Goal: Task Accomplishment & Management: Complete application form

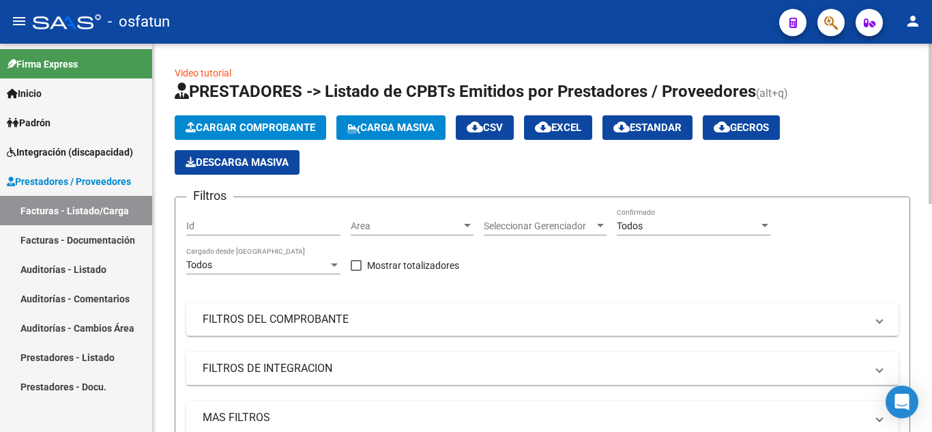
click at [378, 127] on span "Carga Masiva" at bounding box center [390, 127] width 87 height 12
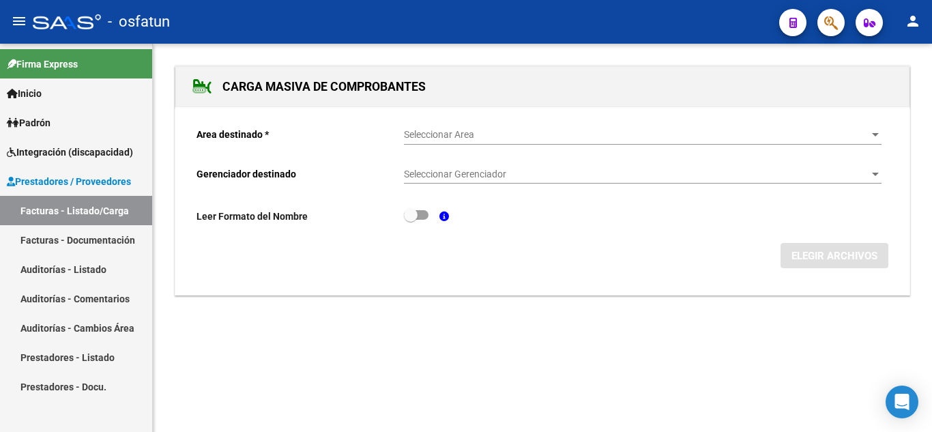
click at [490, 139] on span "Seleccionar Area" at bounding box center [636, 135] width 465 height 12
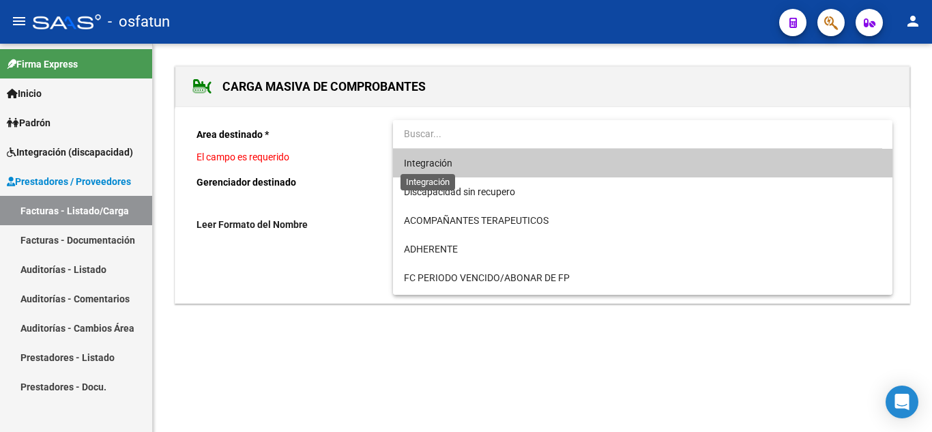
click at [443, 164] on span "Integración" at bounding box center [428, 163] width 48 height 11
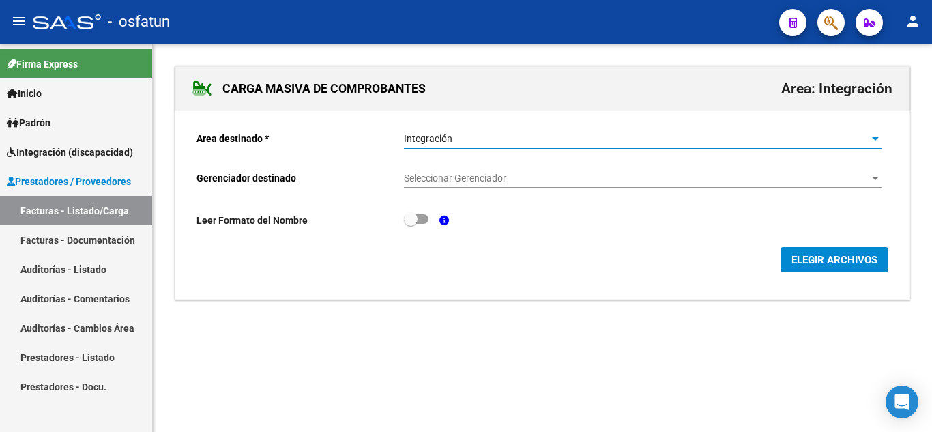
click at [453, 173] on span "Seleccionar Gerenciador" at bounding box center [636, 179] width 465 height 12
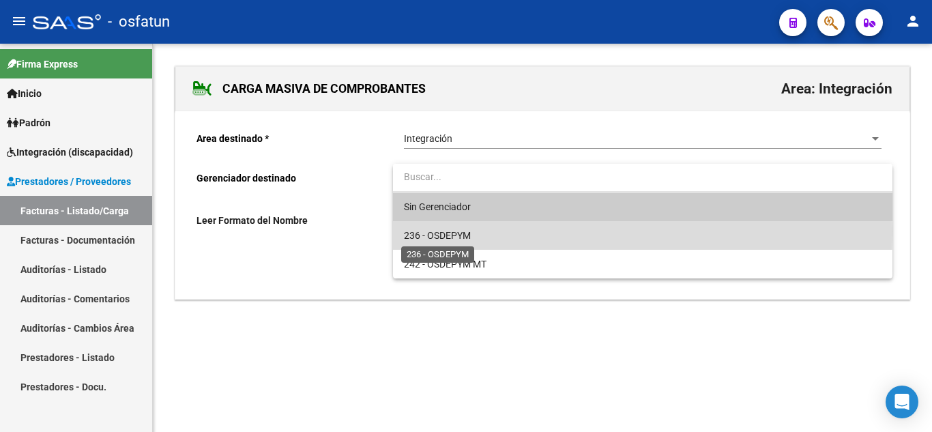
click at [466, 231] on span "236 - OSDEPYM" at bounding box center [437, 235] width 67 height 11
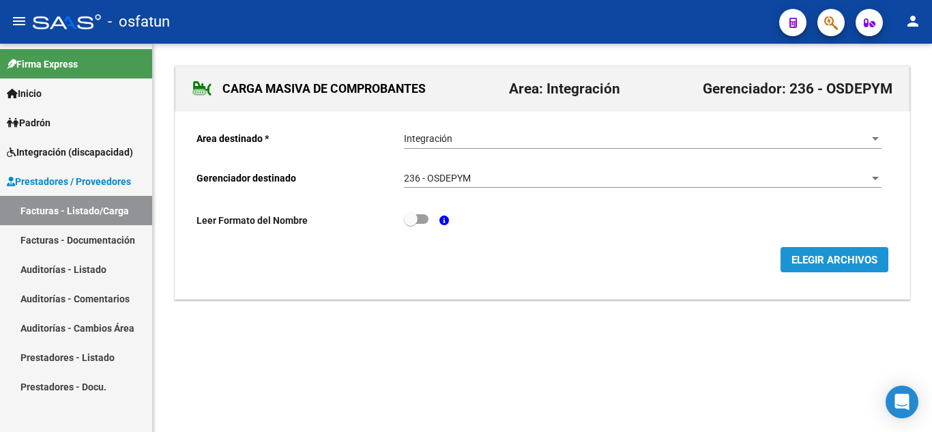
click at [803, 270] on button "ELEGIR ARCHIVOS" at bounding box center [834, 259] width 108 height 25
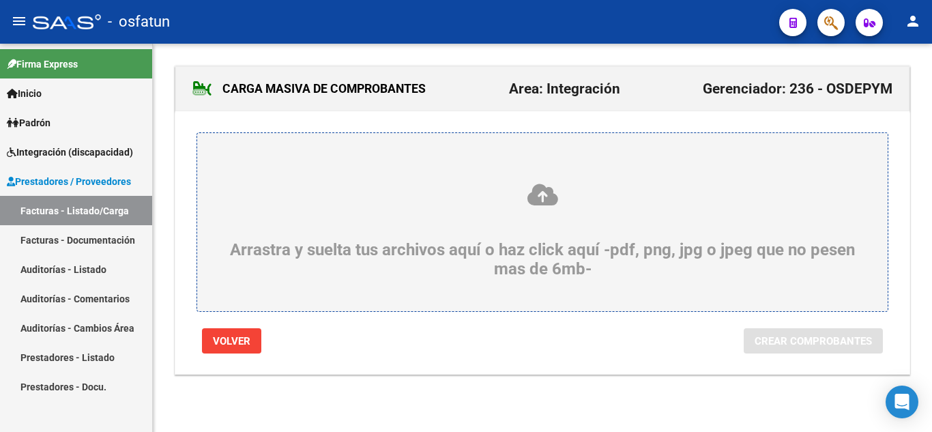
drag, startPoint x: 498, startPoint y: 231, endPoint x: 471, endPoint y: 214, distance: 32.2
click at [471, 214] on div "Arrastra y suelta tus archivos aquí o haz click aquí -pdf, png, jpg o jpeg que …" at bounding box center [542, 230] width 625 height 96
click at [0, 0] on input "Arrastra y suelta tus archivos aquí o haz click aquí -pdf, png, jpg o jpeg que …" at bounding box center [0, 0] width 0 height 0
drag, startPoint x: 481, startPoint y: 198, endPoint x: 461, endPoint y: 196, distance: 20.6
click at [461, 196] on icon at bounding box center [542, 194] width 625 height 25
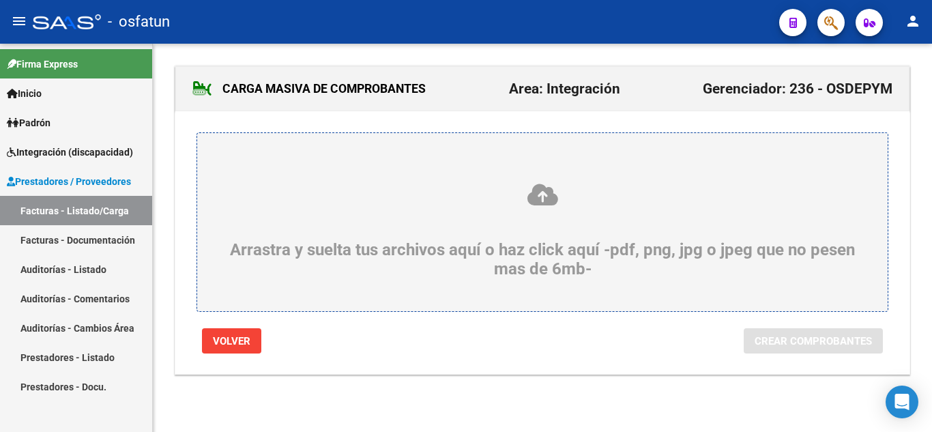
click at [0, 0] on input "Arrastra y suelta tus archivos aquí o haz click aquí -pdf, png, jpg o jpeg que …" at bounding box center [0, 0] width 0 height 0
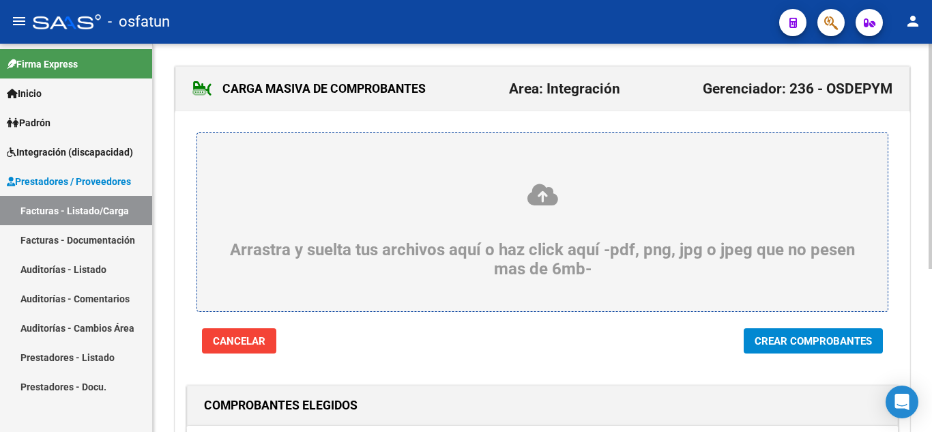
scroll to position [205, 0]
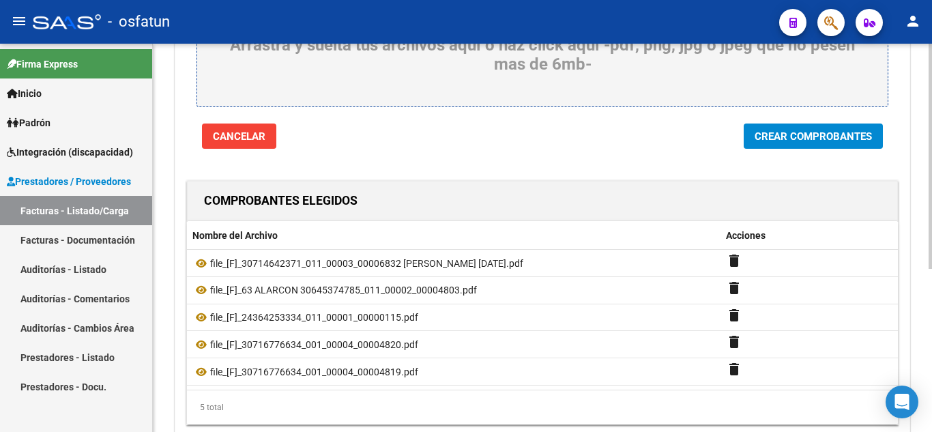
click at [772, 142] on span "Crear Comprobantes" at bounding box center [812, 136] width 117 height 12
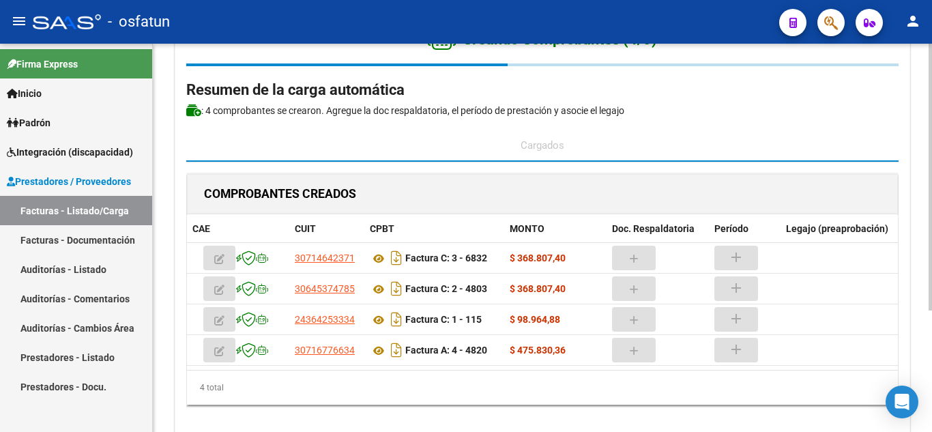
scroll to position [65, 0]
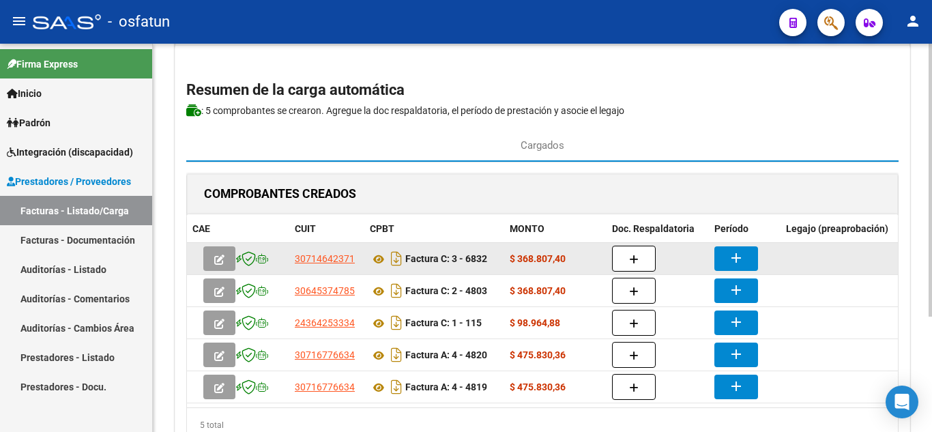
click at [732, 252] on mat-icon "add" at bounding box center [736, 258] width 16 height 16
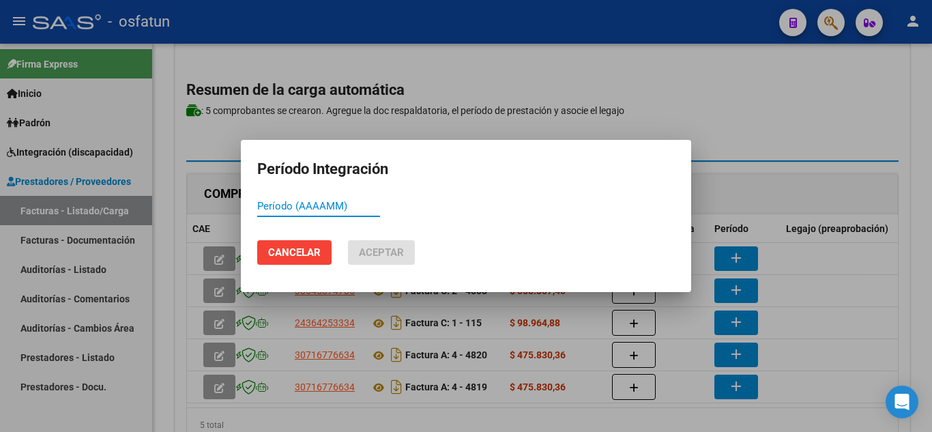
click at [316, 205] on input "Período (AAAAMM)" at bounding box center [318, 206] width 123 height 12
drag, startPoint x: 323, startPoint y: 206, endPoint x: 180, endPoint y: 212, distance: 143.3
click at [180, 212] on div "Período Integración 202509 Período (AAAAMM) Cancelar Aceptar" at bounding box center [466, 216] width 932 height 432
type input "202509"
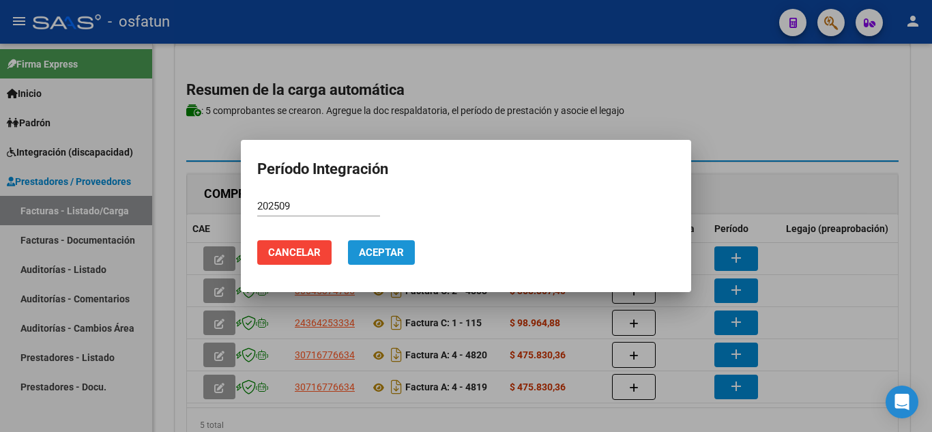
click at [403, 255] on span "Aceptar" at bounding box center [381, 252] width 45 height 12
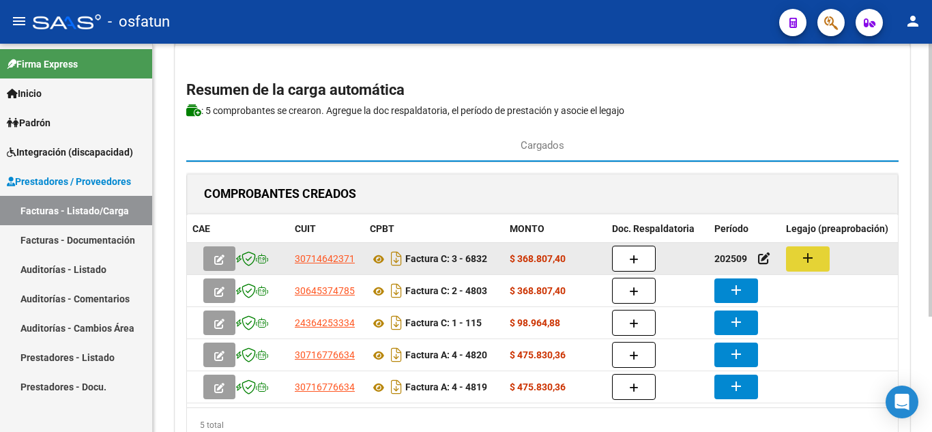
click at [804, 259] on mat-icon "add" at bounding box center [807, 258] width 16 height 16
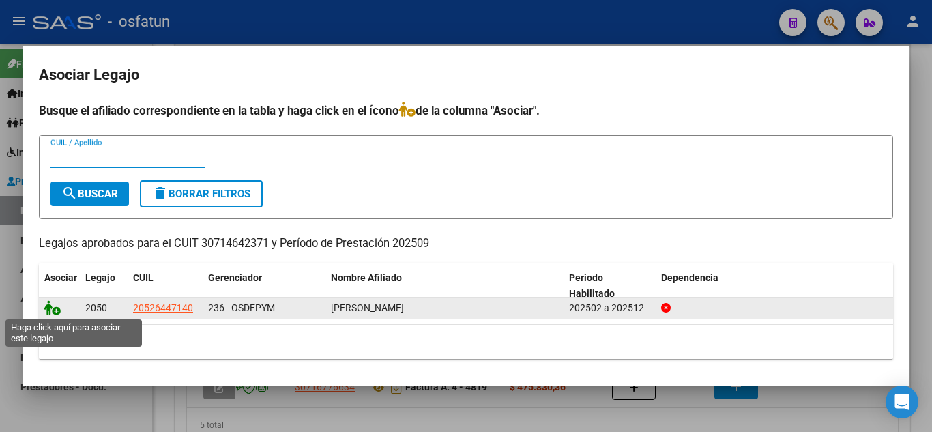
click at [58, 314] on icon at bounding box center [52, 307] width 16 height 15
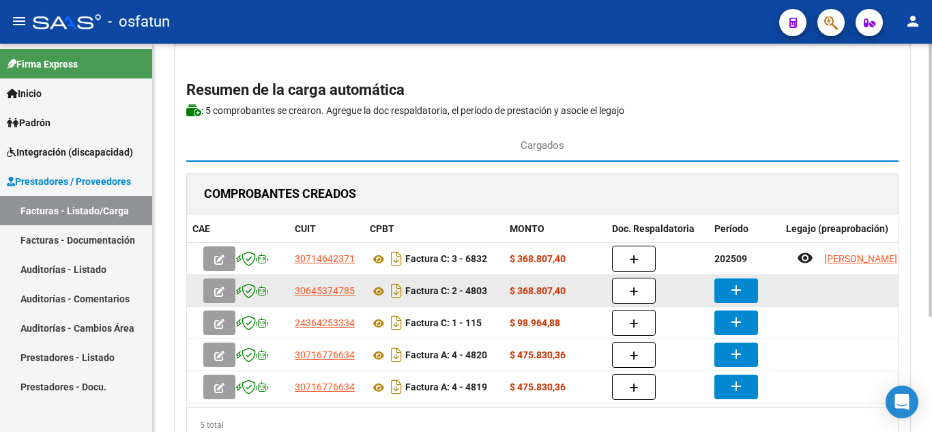
click at [741, 287] on mat-icon "add" at bounding box center [736, 290] width 16 height 16
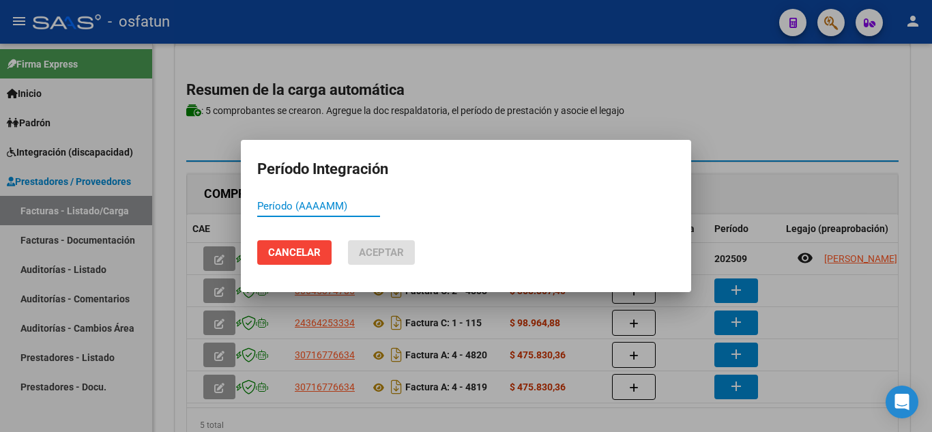
paste input "202509"
type input "202509"
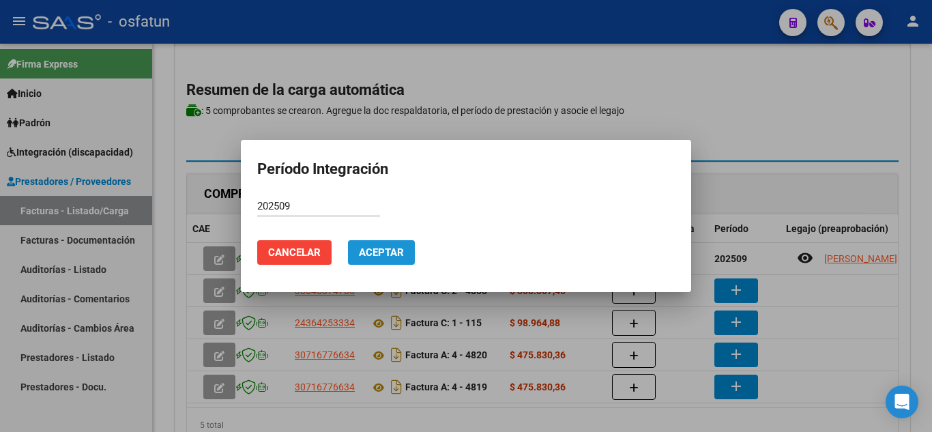
click at [363, 245] on button "Aceptar" at bounding box center [381, 252] width 67 height 25
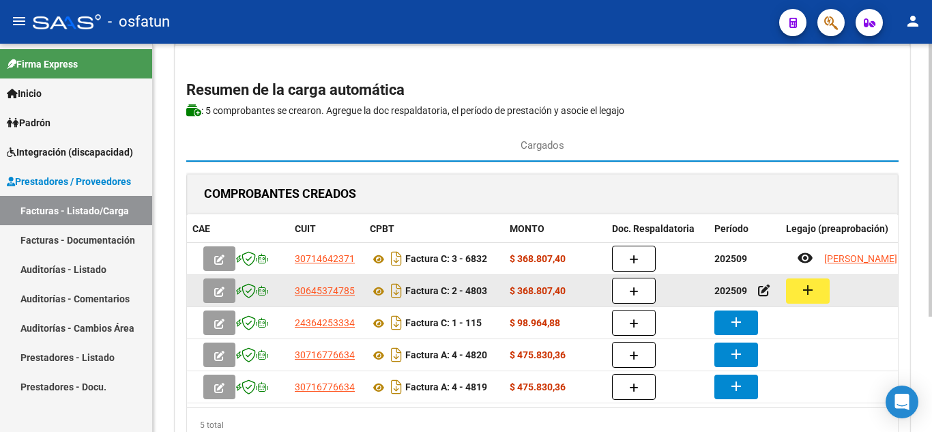
click at [800, 288] on mat-icon "add" at bounding box center [807, 290] width 16 height 16
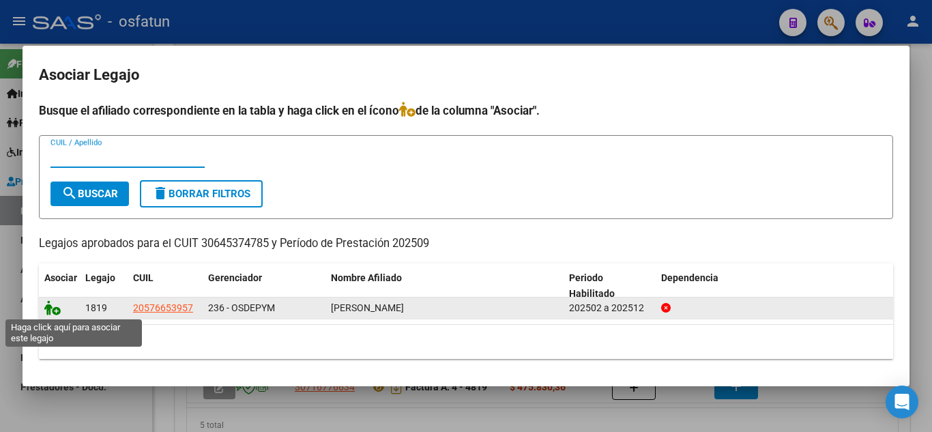
click at [53, 310] on icon at bounding box center [52, 307] width 16 height 15
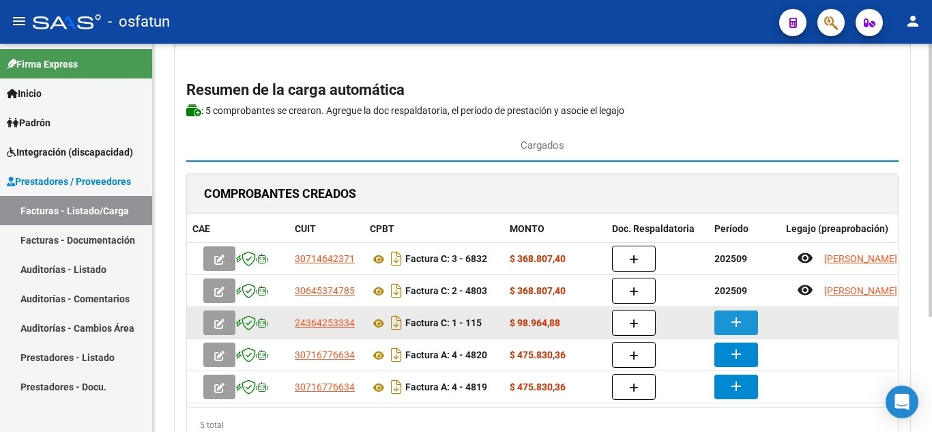
click at [734, 321] on mat-icon "add" at bounding box center [736, 322] width 16 height 16
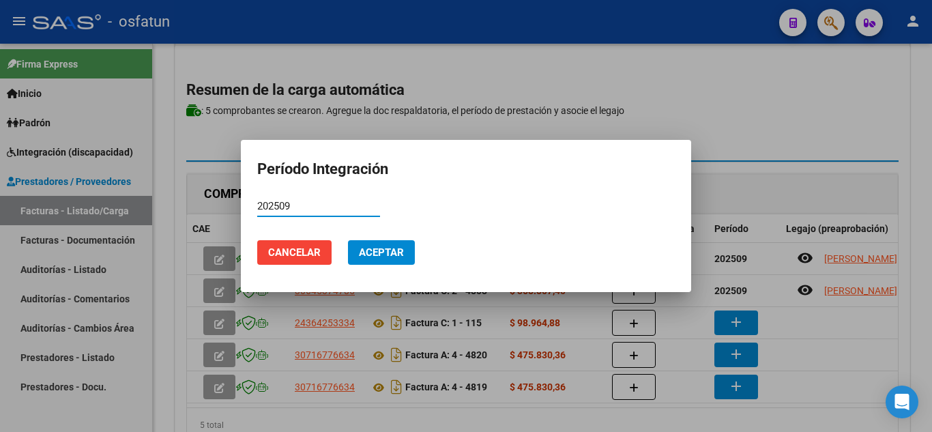
type input "202509"
click at [361, 254] on span "Aceptar" at bounding box center [381, 252] width 45 height 12
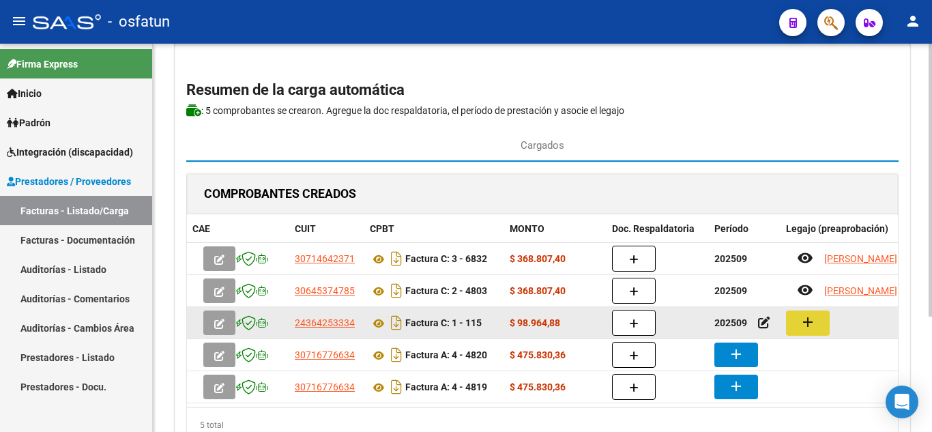
click at [802, 318] on mat-icon "add" at bounding box center [807, 322] width 16 height 16
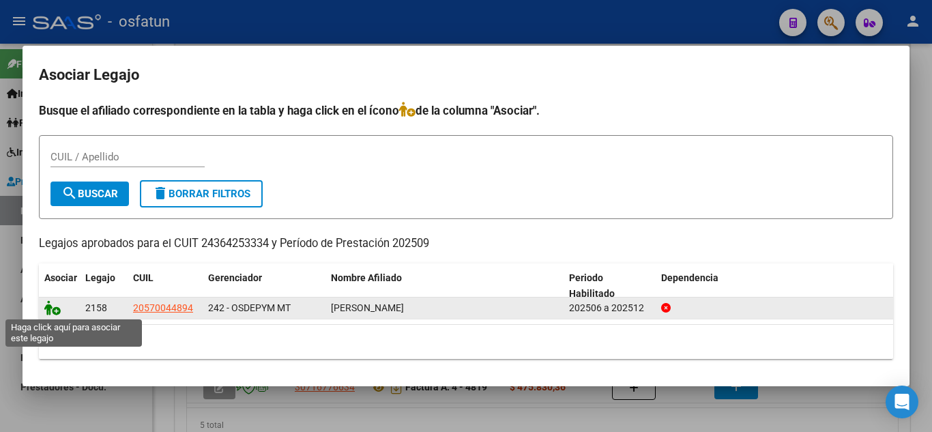
click at [55, 309] on icon at bounding box center [52, 307] width 16 height 15
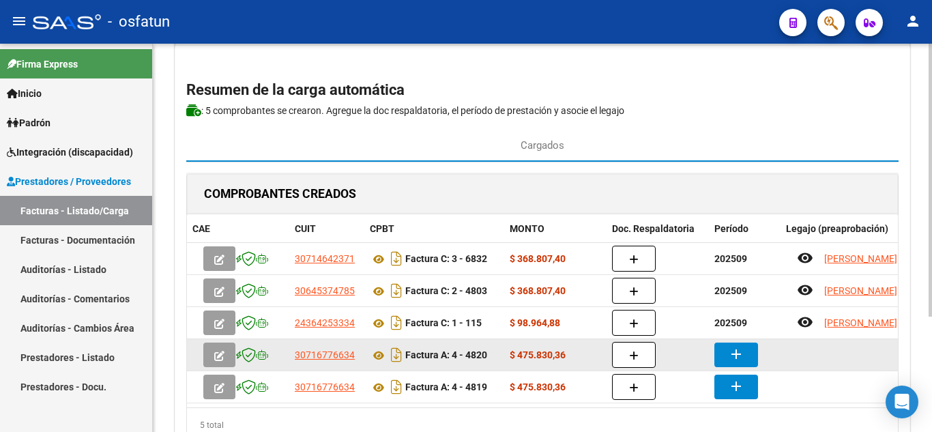
click at [747, 354] on button "add" at bounding box center [736, 354] width 44 height 25
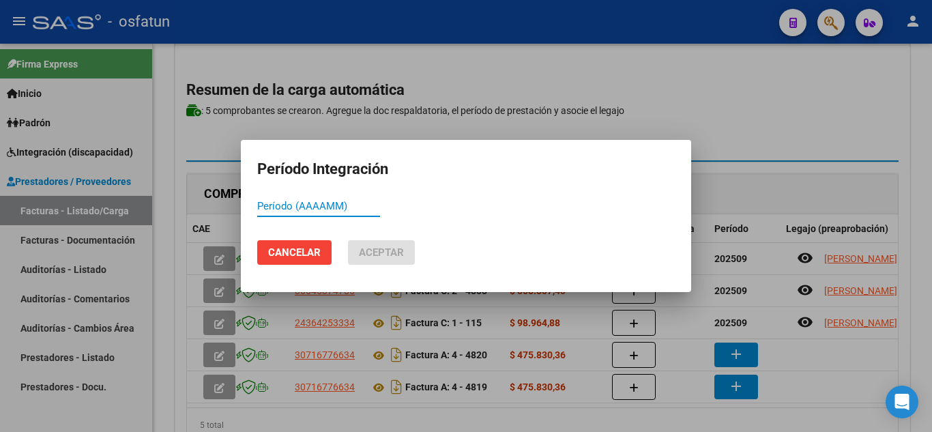
paste input "202509"
type input "202509"
click at [359, 248] on span "Aceptar" at bounding box center [381, 252] width 45 height 12
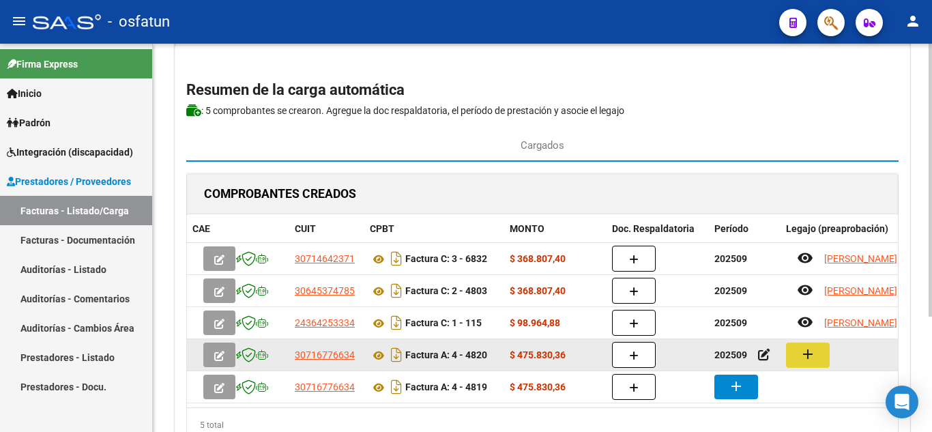
click at [804, 355] on mat-icon "add" at bounding box center [807, 354] width 16 height 16
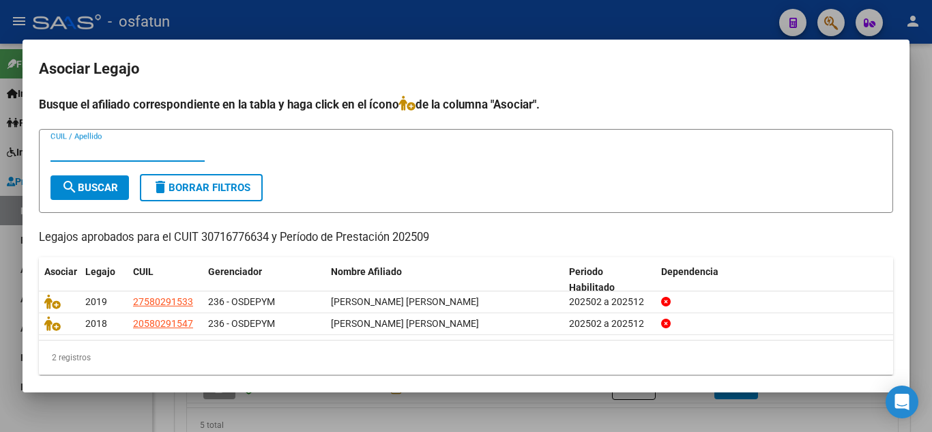
click at [915, 78] on div at bounding box center [466, 216] width 932 height 432
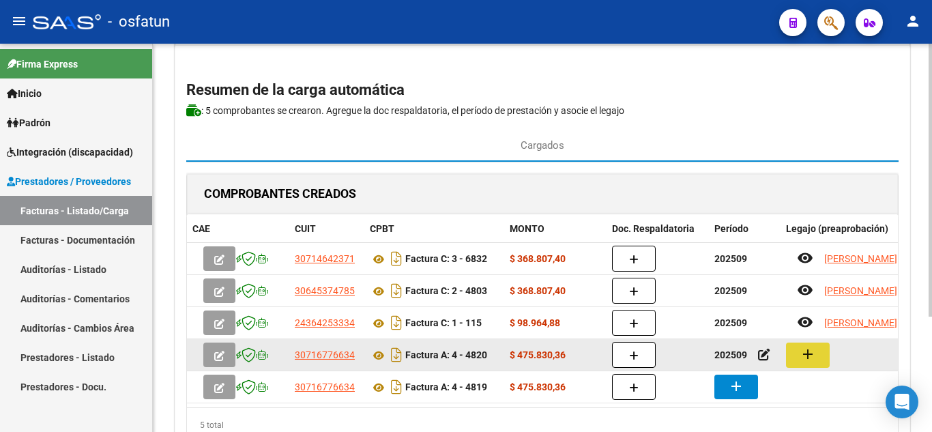
click at [795, 359] on button "add" at bounding box center [808, 354] width 44 height 25
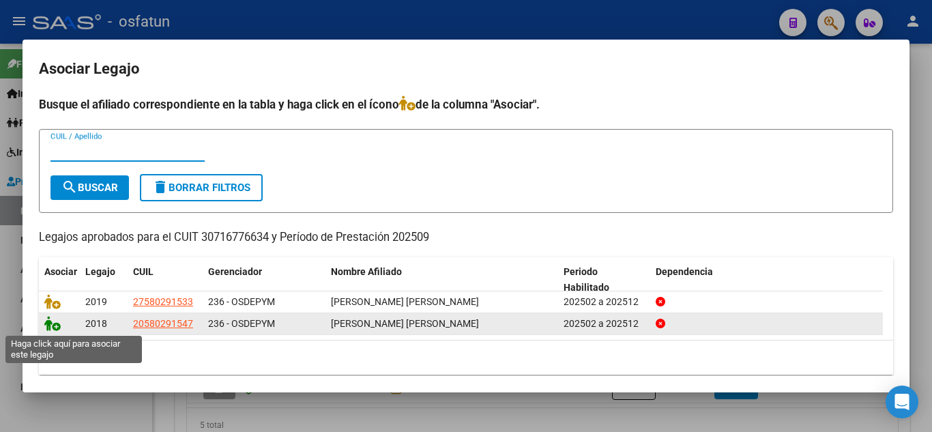
click at [53, 323] on icon at bounding box center [52, 323] width 16 height 15
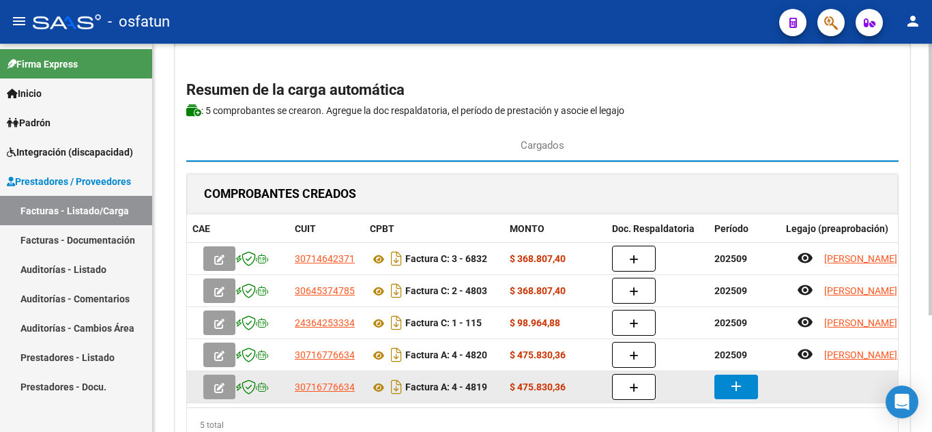
click at [736, 387] on mat-icon "add" at bounding box center [736, 386] width 16 height 16
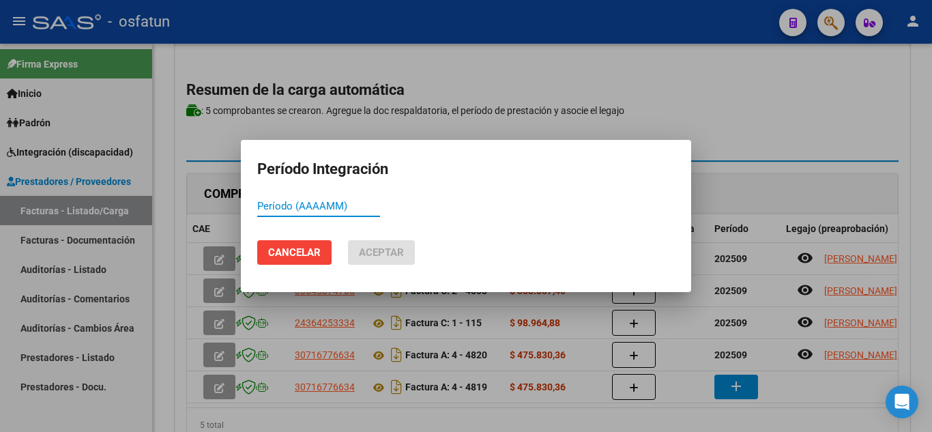
paste input "202509"
type input "202509"
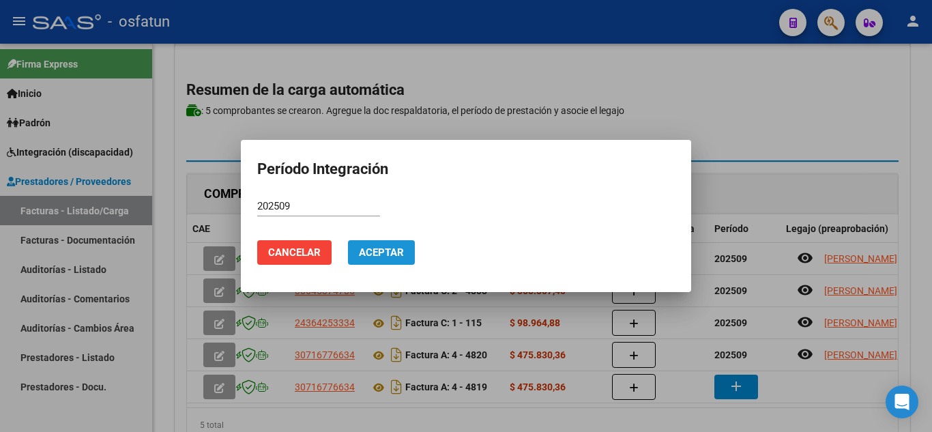
click at [382, 252] on span "Aceptar" at bounding box center [381, 252] width 45 height 12
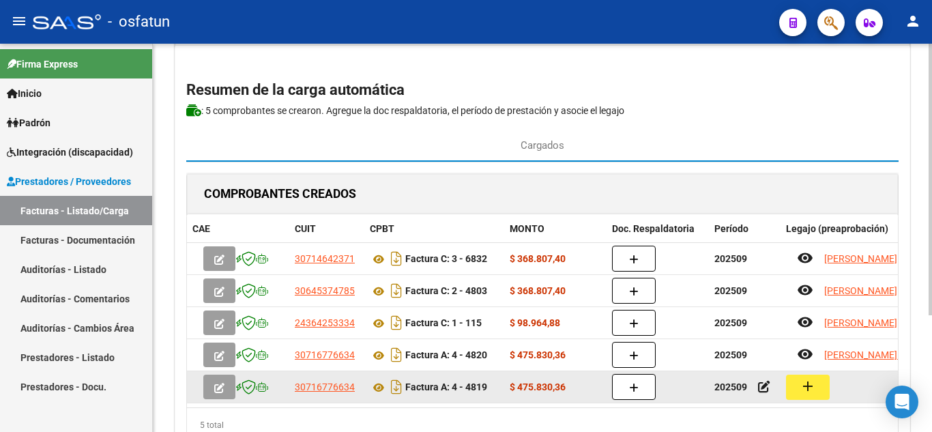
click at [802, 394] on mat-icon "add" at bounding box center [807, 386] width 16 height 16
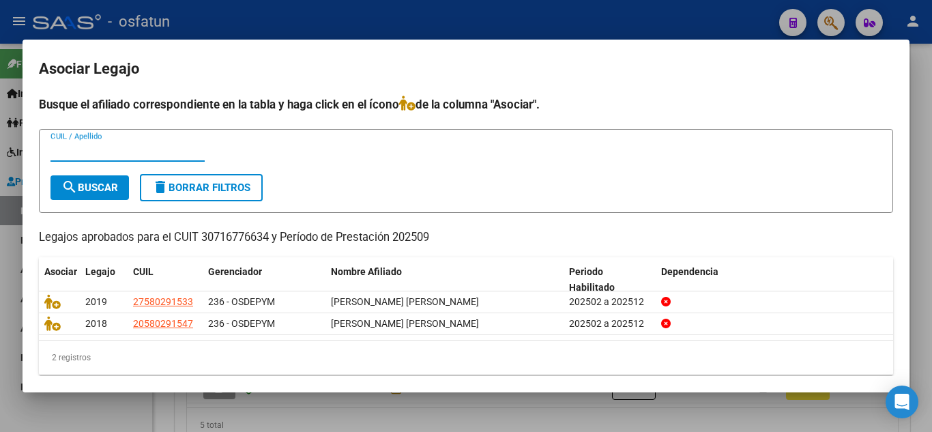
click at [928, 55] on div at bounding box center [466, 216] width 932 height 432
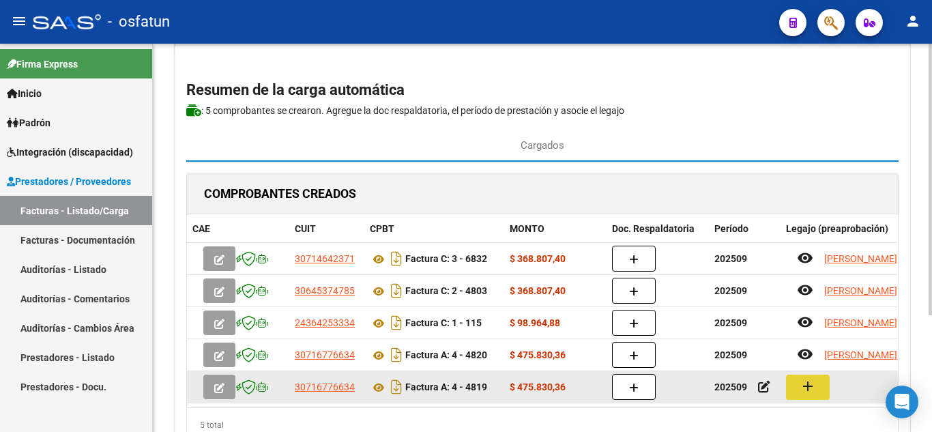
click at [812, 398] on button "add" at bounding box center [808, 386] width 44 height 25
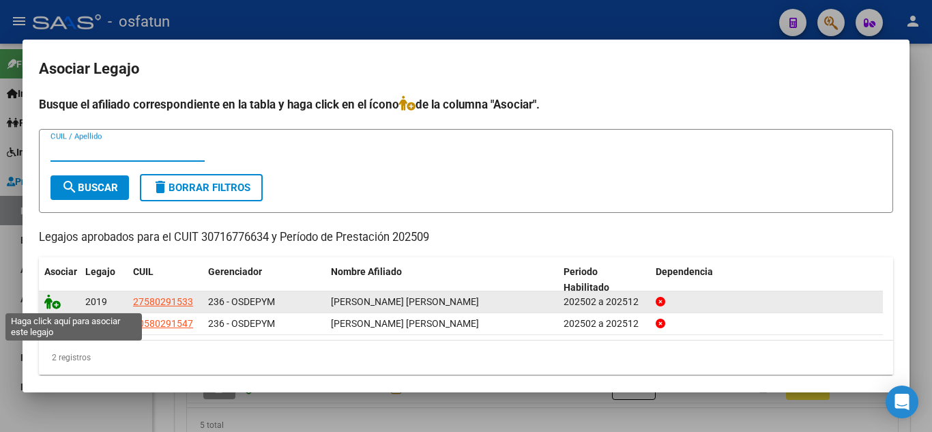
click at [55, 306] on icon at bounding box center [52, 301] width 16 height 15
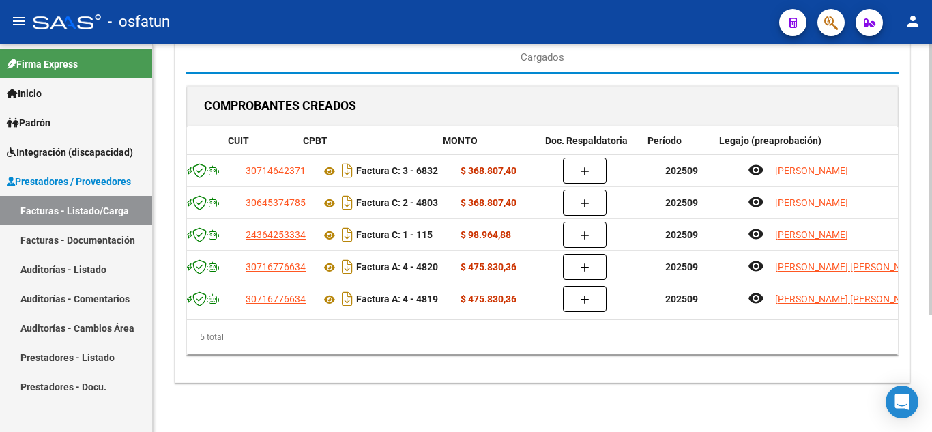
scroll to position [0, 83]
